Goal: Task Accomplishment & Management: Manage account settings

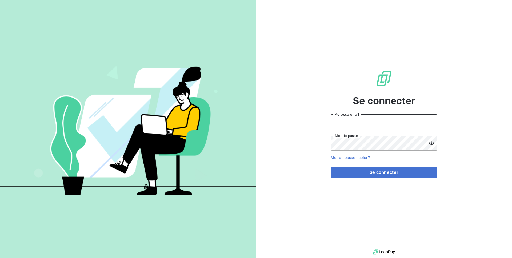
click at [360, 118] on input "Adresse email" at bounding box center [384, 122] width 107 height 15
type input "admin@[PERSON_NAME]"
click at [331, 167] on button "Se connecter" at bounding box center [384, 172] width 107 height 11
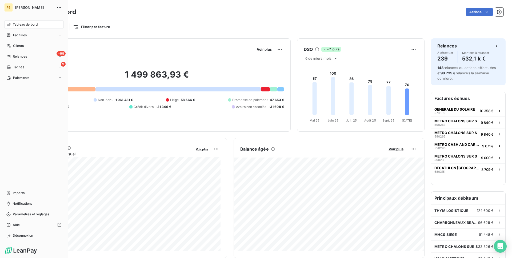
click at [22, 51] on nav "Tableau de bord Factures Clients +99 Relances 9 Tâches Paiements" at bounding box center [34, 51] width 60 height 62
click at [22, 54] on span "Relances" at bounding box center [20, 56] width 14 height 5
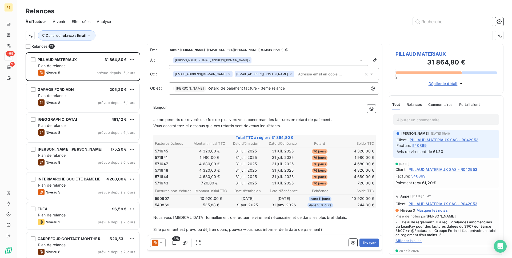
click at [81, 17] on div "Effectuées" at bounding box center [81, 21] width 19 height 11
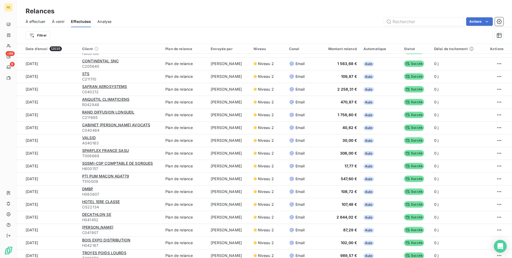
scroll to position [700, 0]
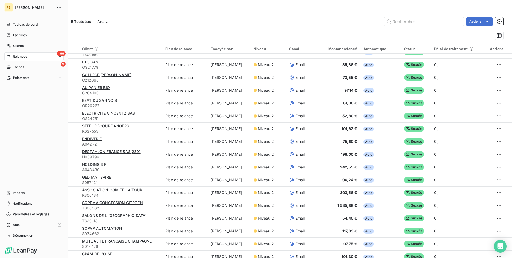
click at [14, 37] on span "Factures" at bounding box center [20, 35] width 14 height 5
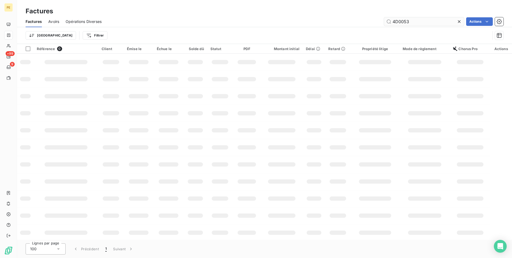
click at [405, 24] on input "4D0053" at bounding box center [424, 21] width 80 height 9
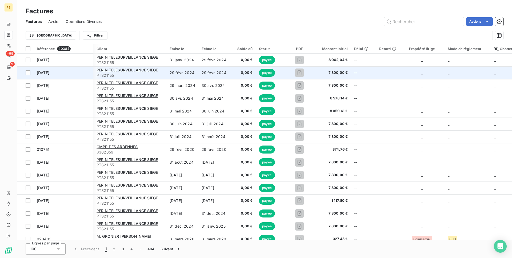
scroll to position [0, 35]
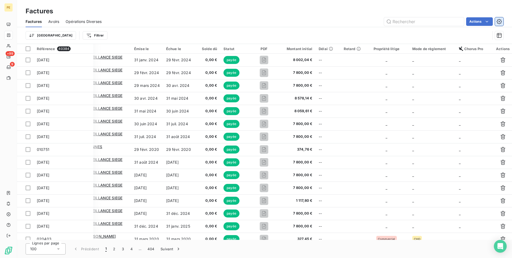
click at [499, 22] on icon "button" at bounding box center [499, 21] width 1 height 1
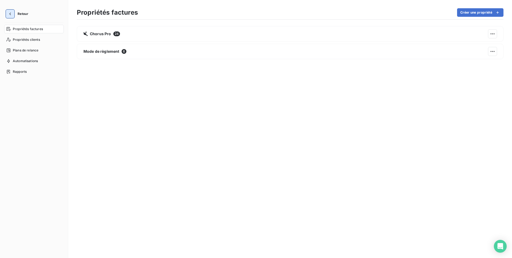
click at [11, 14] on icon "button" at bounding box center [9, 13] width 5 height 5
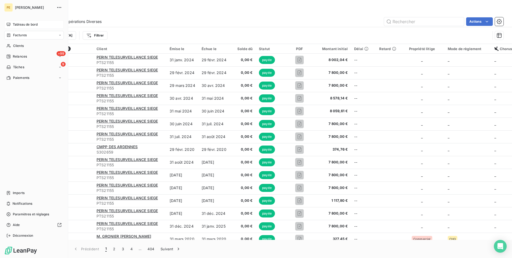
click at [27, 25] on span "Tableau de bord" at bounding box center [25, 24] width 25 height 5
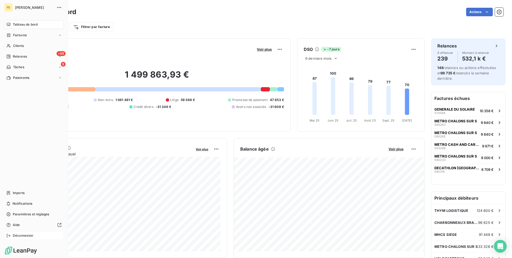
click at [31, 237] on span "Déconnexion" at bounding box center [23, 236] width 21 height 5
